Goal: Find specific page/section: Find specific page/section

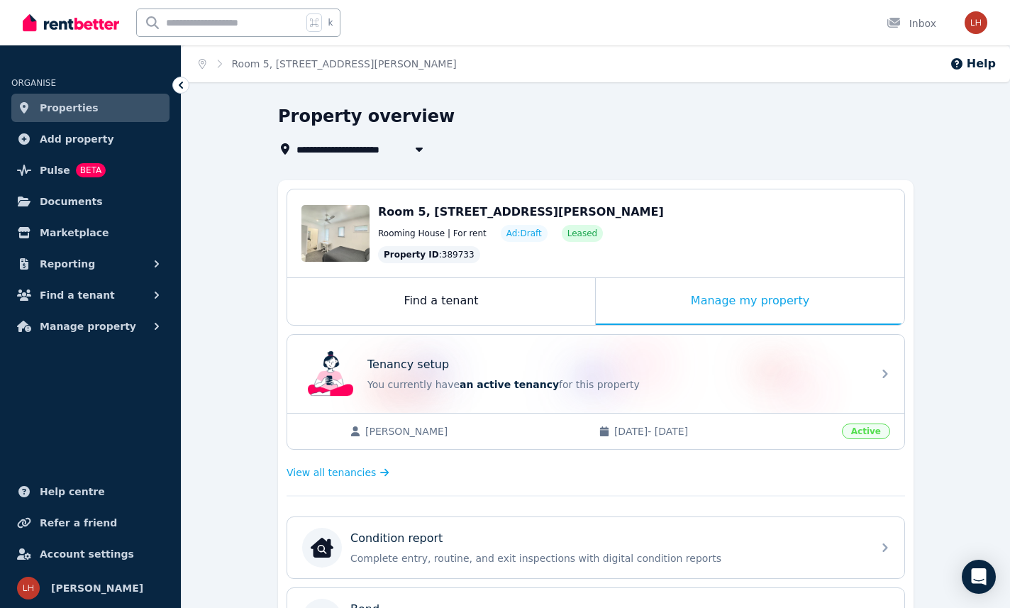
click at [65, 108] on span "Properties" at bounding box center [69, 107] width 59 height 17
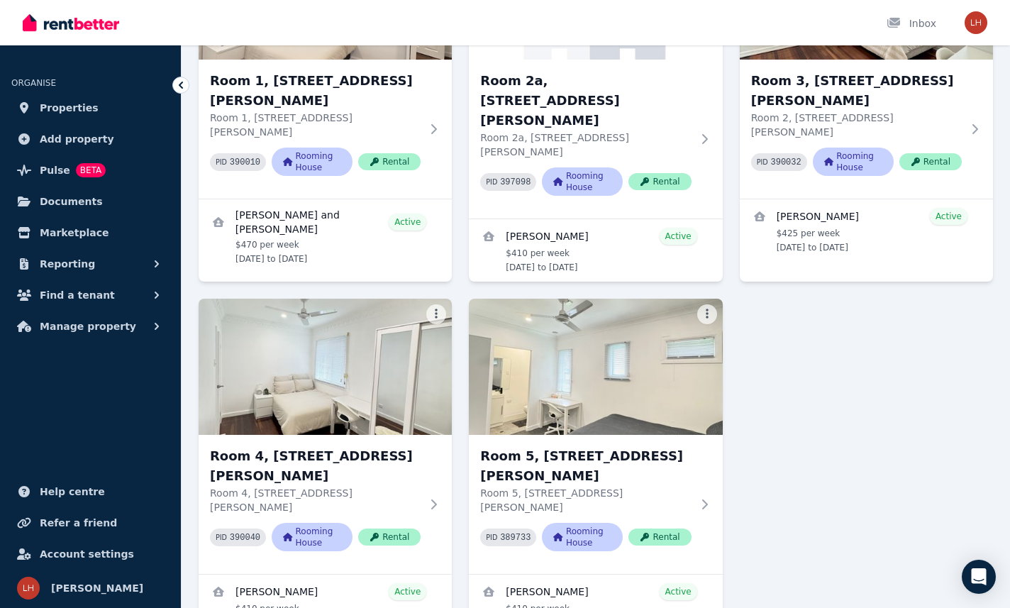
scroll to position [235, 0]
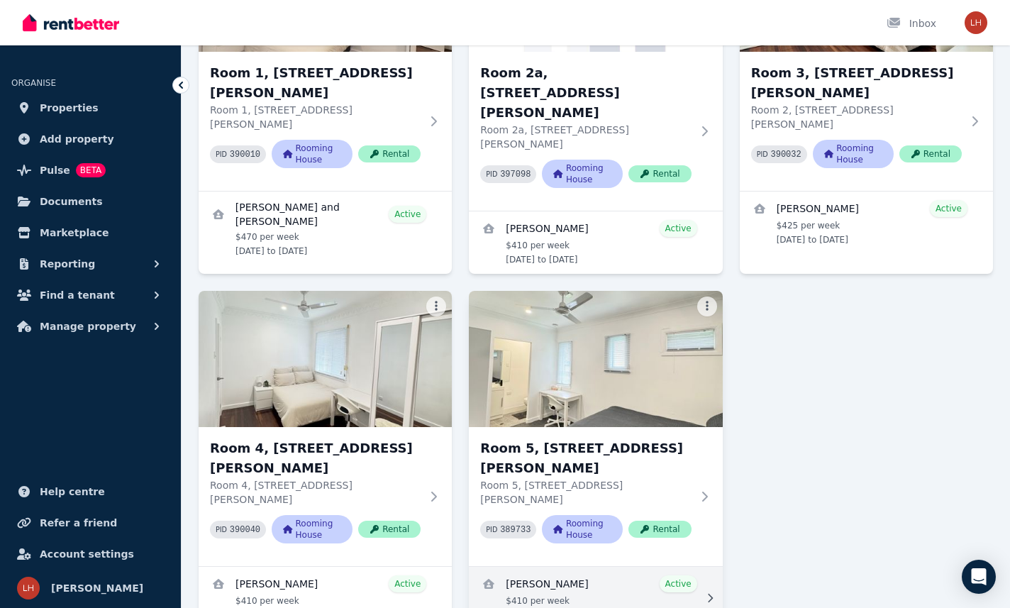
click at [569, 567] on link "View details for Kaylen Warrington" at bounding box center [595, 598] width 253 height 62
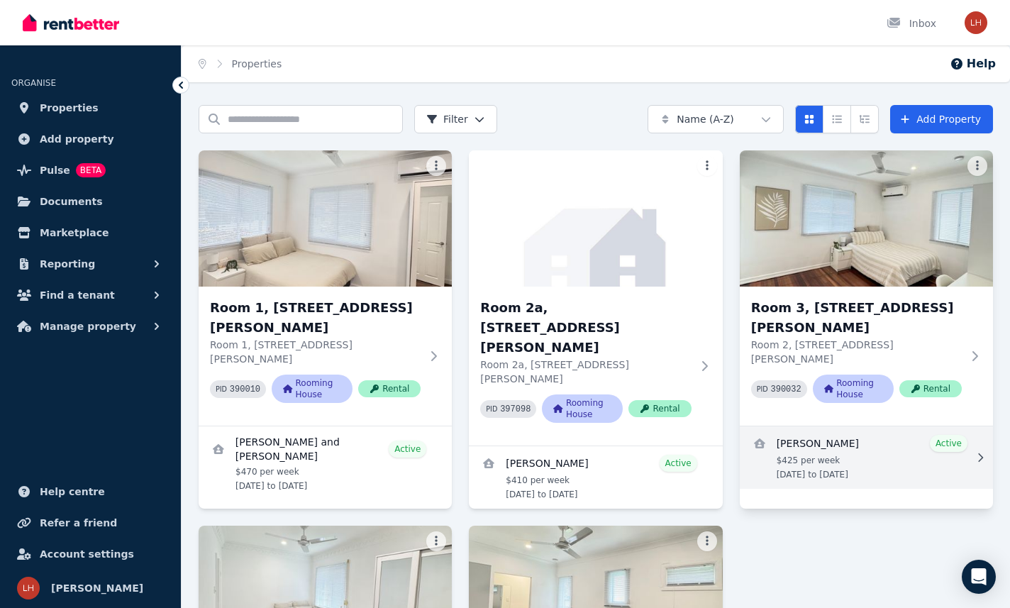
click at [860, 456] on link "View details for Dylan OKeefe" at bounding box center [866, 457] width 253 height 62
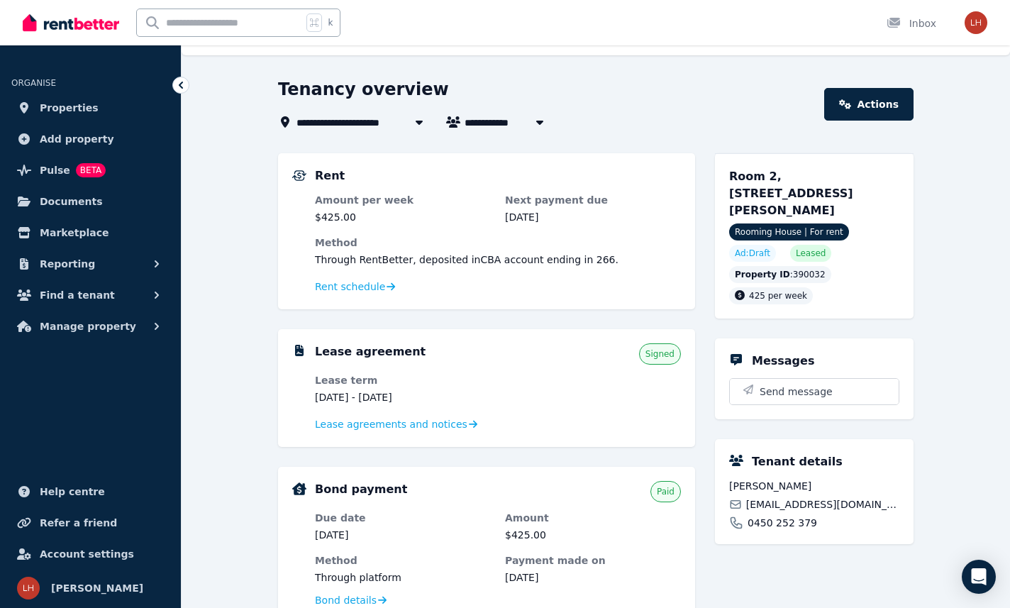
scroll to position [32, 0]
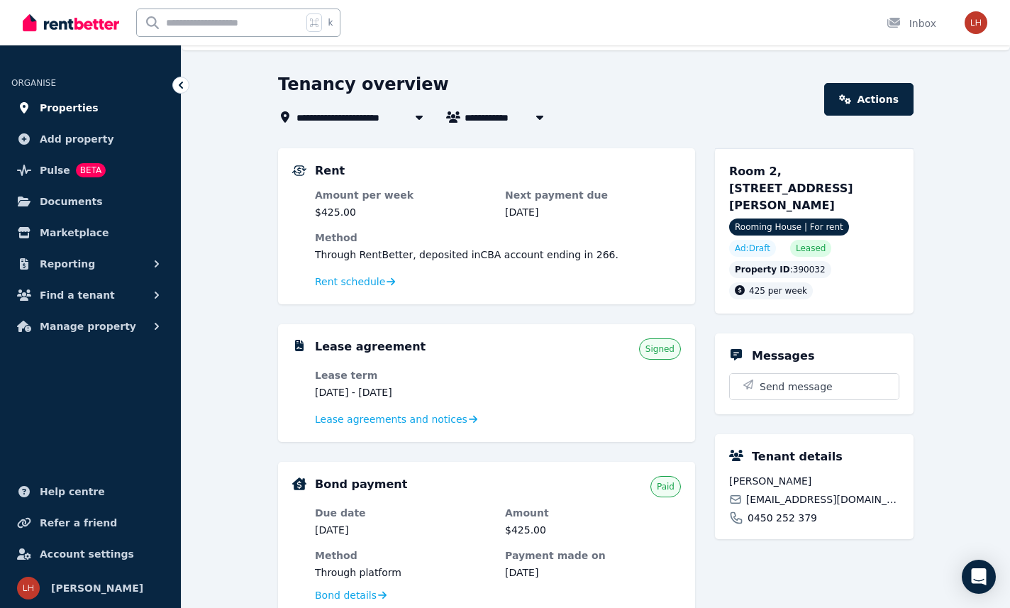
click at [60, 100] on span "Properties" at bounding box center [69, 107] width 59 height 17
